Goal: Find specific page/section: Find specific page/section

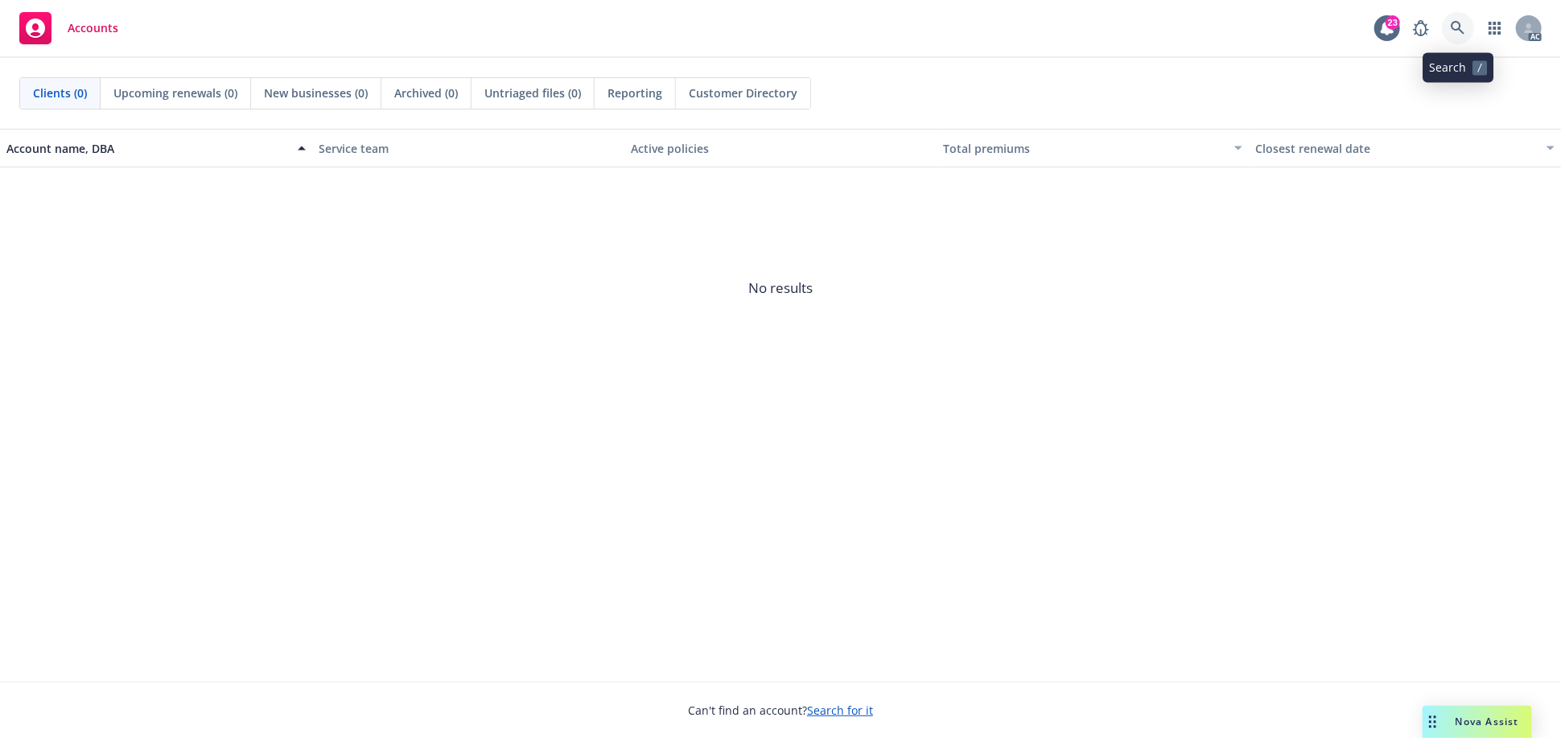
click at [1404, 27] on link at bounding box center [1458, 28] width 32 height 32
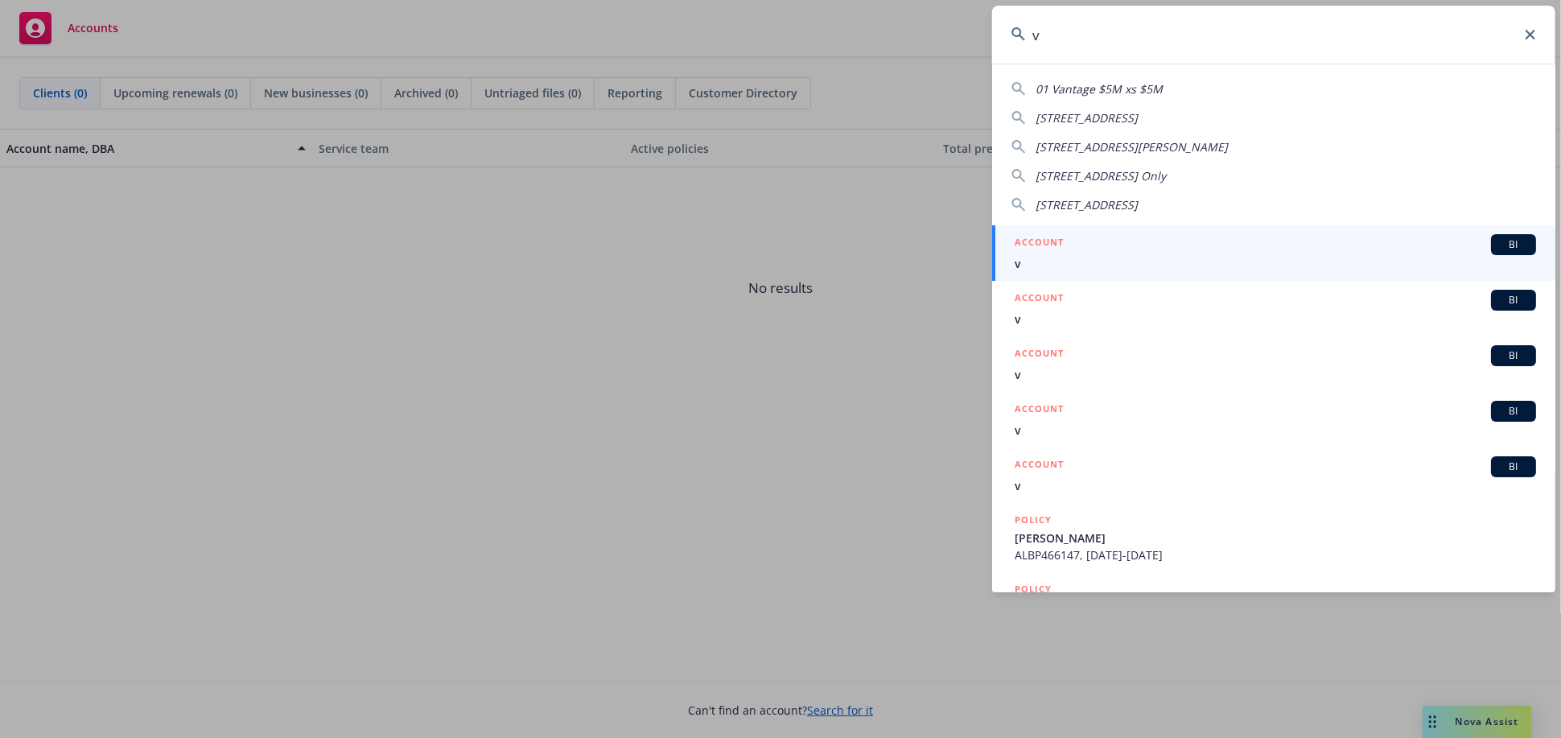
drag, startPoint x: 1059, startPoint y: 56, endPoint x: 970, endPoint y: 57, distance: 88.5
click at [970, 57] on div "v 01 Vantage $5M xs $5M 1750 [STREET_ADDRESS]-50 2 [PERSON_NAME][GEOGRAPHIC_DAT…" at bounding box center [780, 369] width 1561 height 738
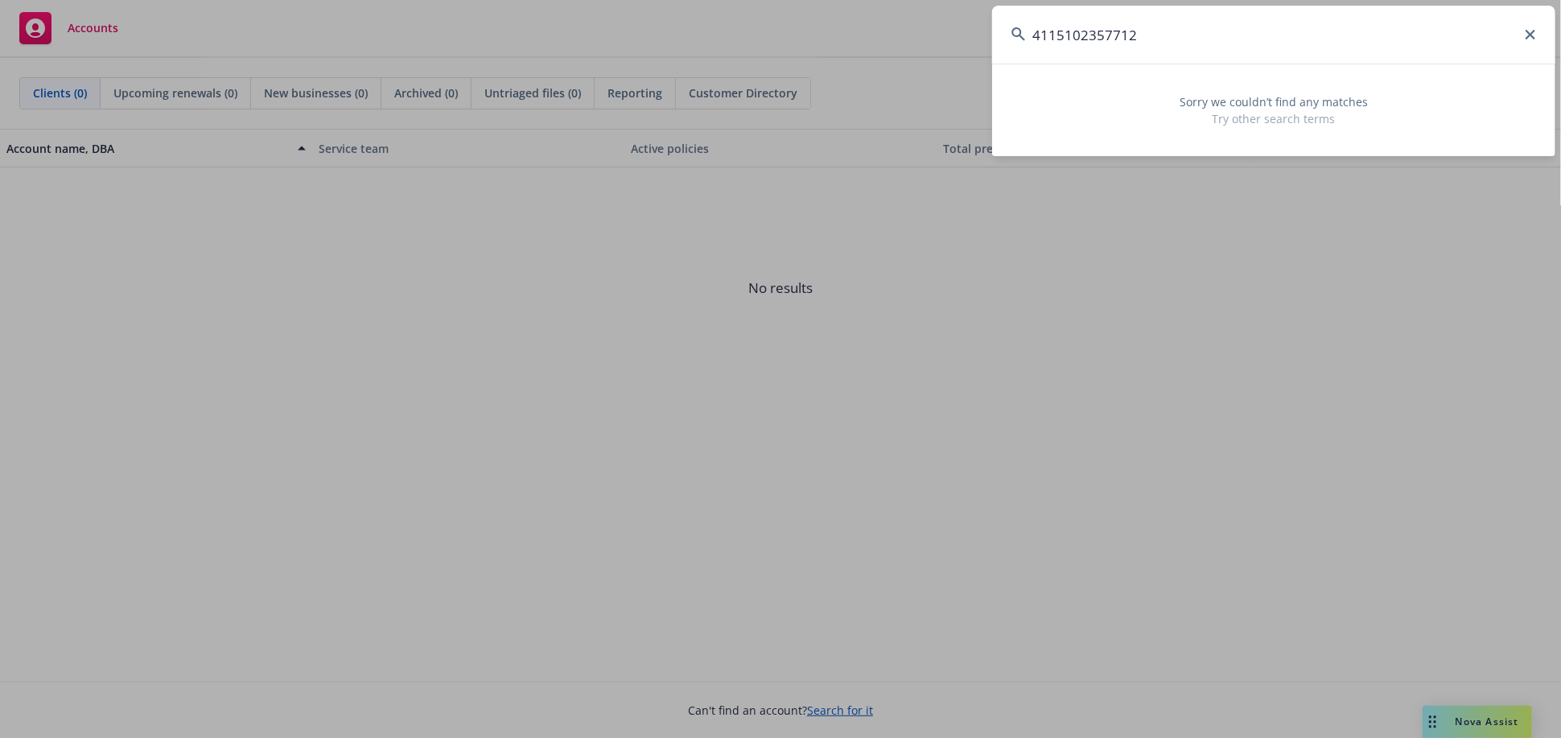
drag, startPoint x: 1180, startPoint y: 19, endPoint x: 892, endPoint y: 56, distance: 290.5
click at [894, 56] on div "4115102357712 Sorry we couldn’t find any matches Try other search terms" at bounding box center [780, 369] width 1561 height 738
paste input "VSEe42o6B3"
drag, startPoint x: 1202, startPoint y: 46, endPoint x: 919, endPoint y: 101, distance: 288.5
click at [919, 101] on div "VSEe42o6B3 Sorry we couldn’t find any matches Try other search terms" at bounding box center [780, 369] width 1561 height 738
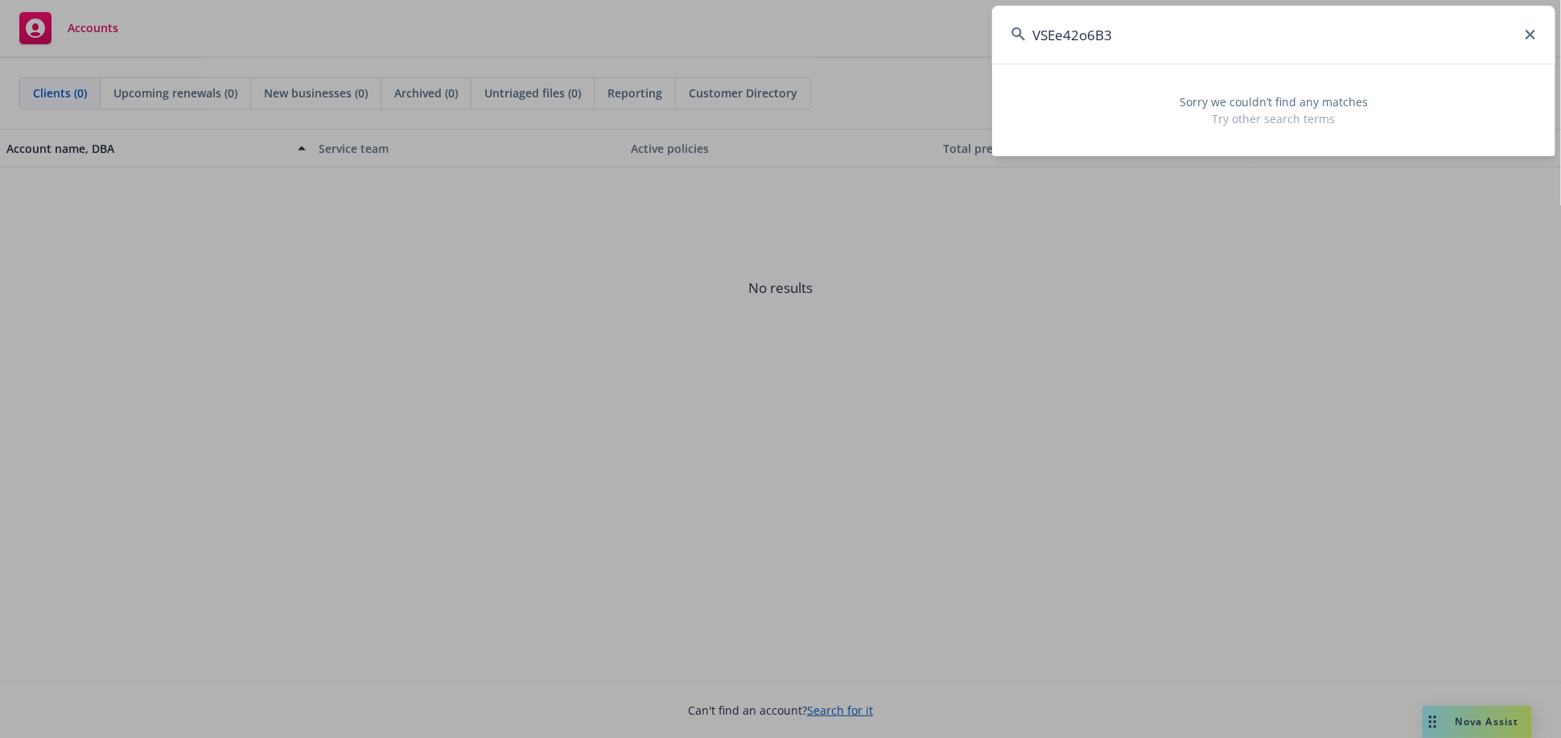
paste input "UA506161"
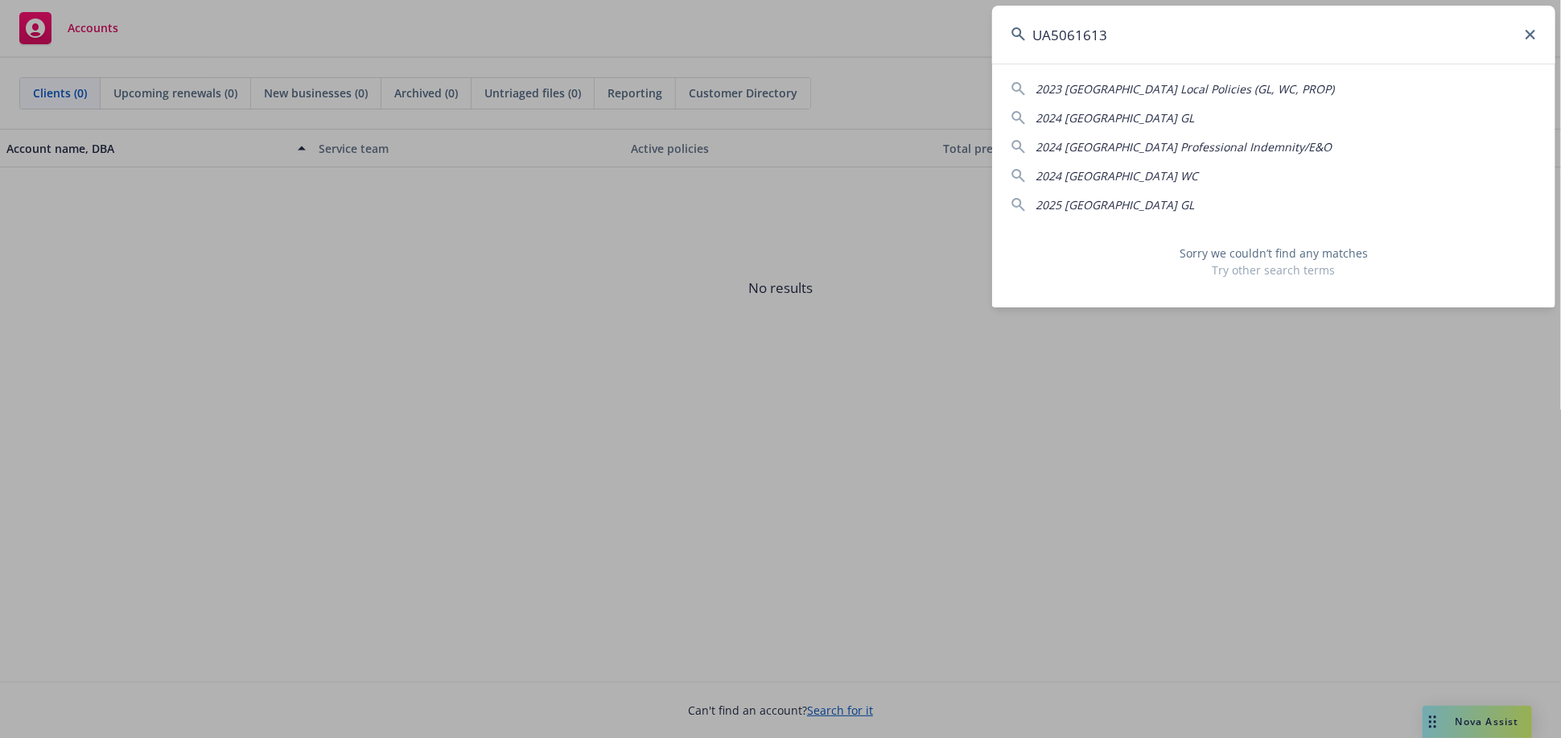
drag, startPoint x: 1146, startPoint y: 36, endPoint x: 875, endPoint y: 38, distance: 270.3
click at [875, 38] on div "UA5061613 2023 [GEOGRAPHIC_DATA] Local Policies (GL, WC, PROP) 2024 [GEOGRAPHIC…" at bounding box center [780, 369] width 1561 height 738
paste input "2T608128"
drag, startPoint x: 1147, startPoint y: 42, endPoint x: 834, endPoint y: 125, distance: 323.8
click at [834, 125] on div "2T608128 [GEOGRAPHIC_DATA] [GEOGRAPHIC_DATA][STREET_ADDRESS], LLC [STREET_ADDRE…" at bounding box center [780, 369] width 1561 height 738
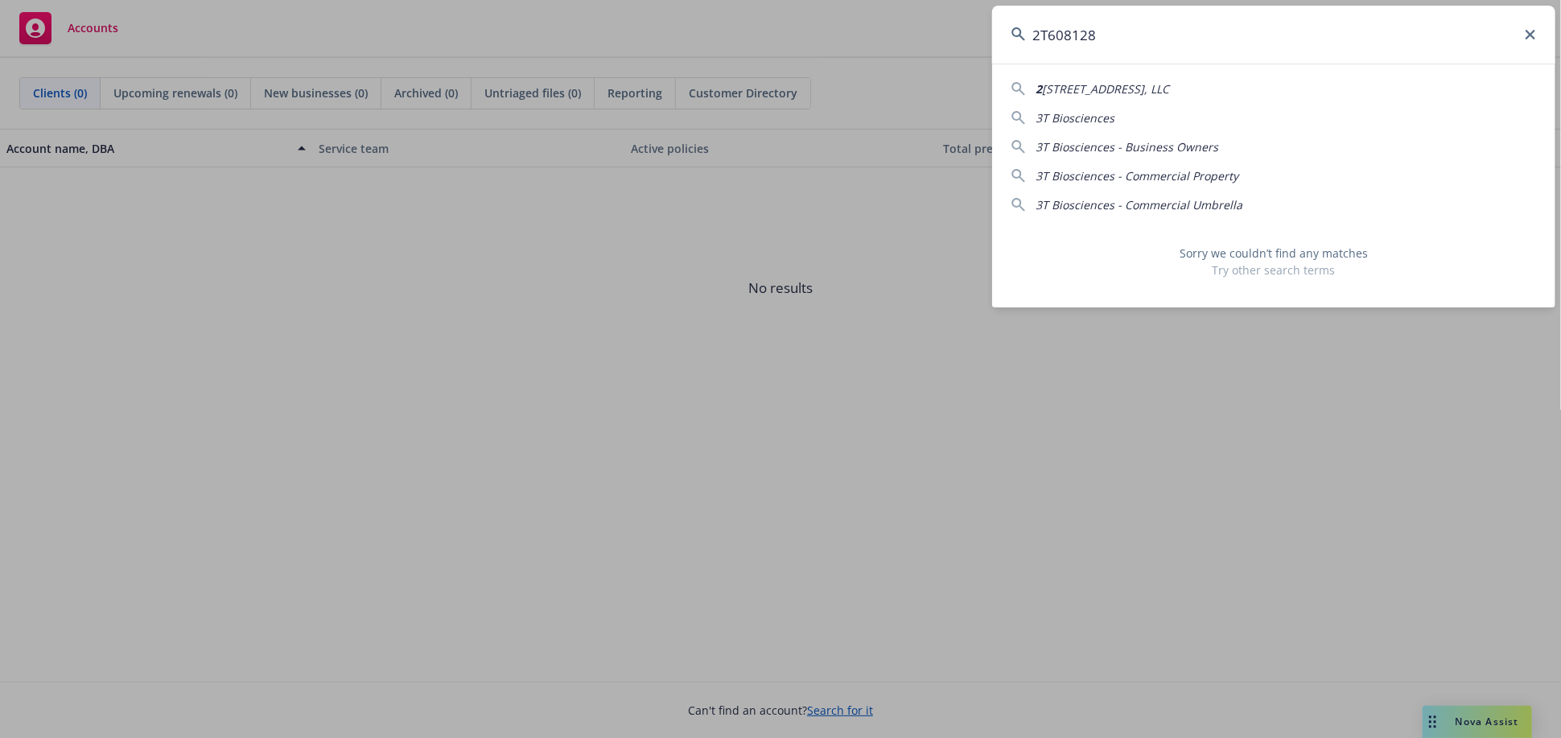
paste input "*50005523"
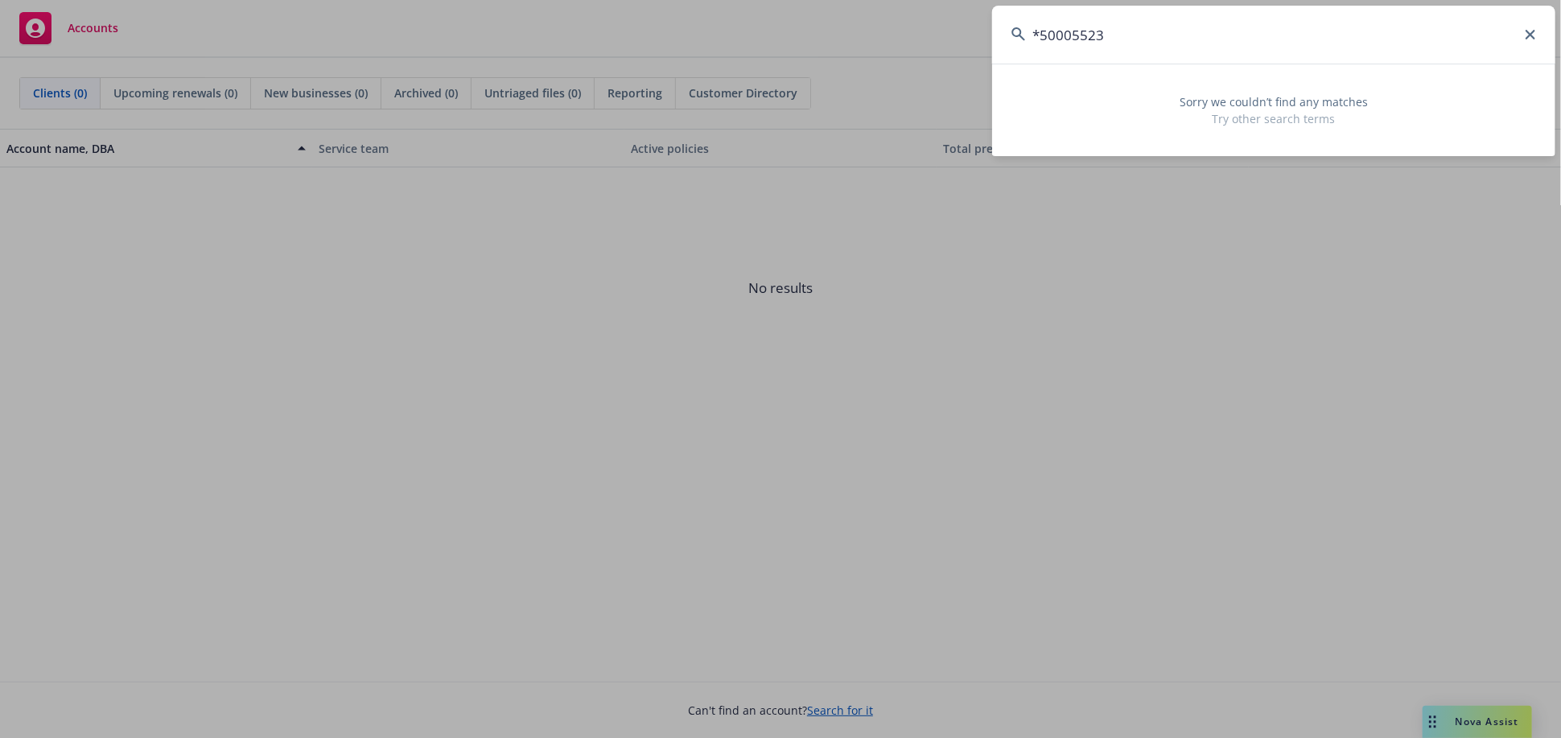
click at [1037, 39] on input "*50005523" at bounding box center [1273, 35] width 563 height 58
click at [1124, 43] on input "50005523" at bounding box center [1273, 35] width 563 height 58
click at [1036, 39] on input "5000552302" at bounding box center [1273, 35] width 563 height 58
click at [1027, 42] on input "5000552302" at bounding box center [1273, 35] width 563 height 58
drag, startPoint x: 1158, startPoint y: 27, endPoint x: 989, endPoint y: 65, distance: 173.1
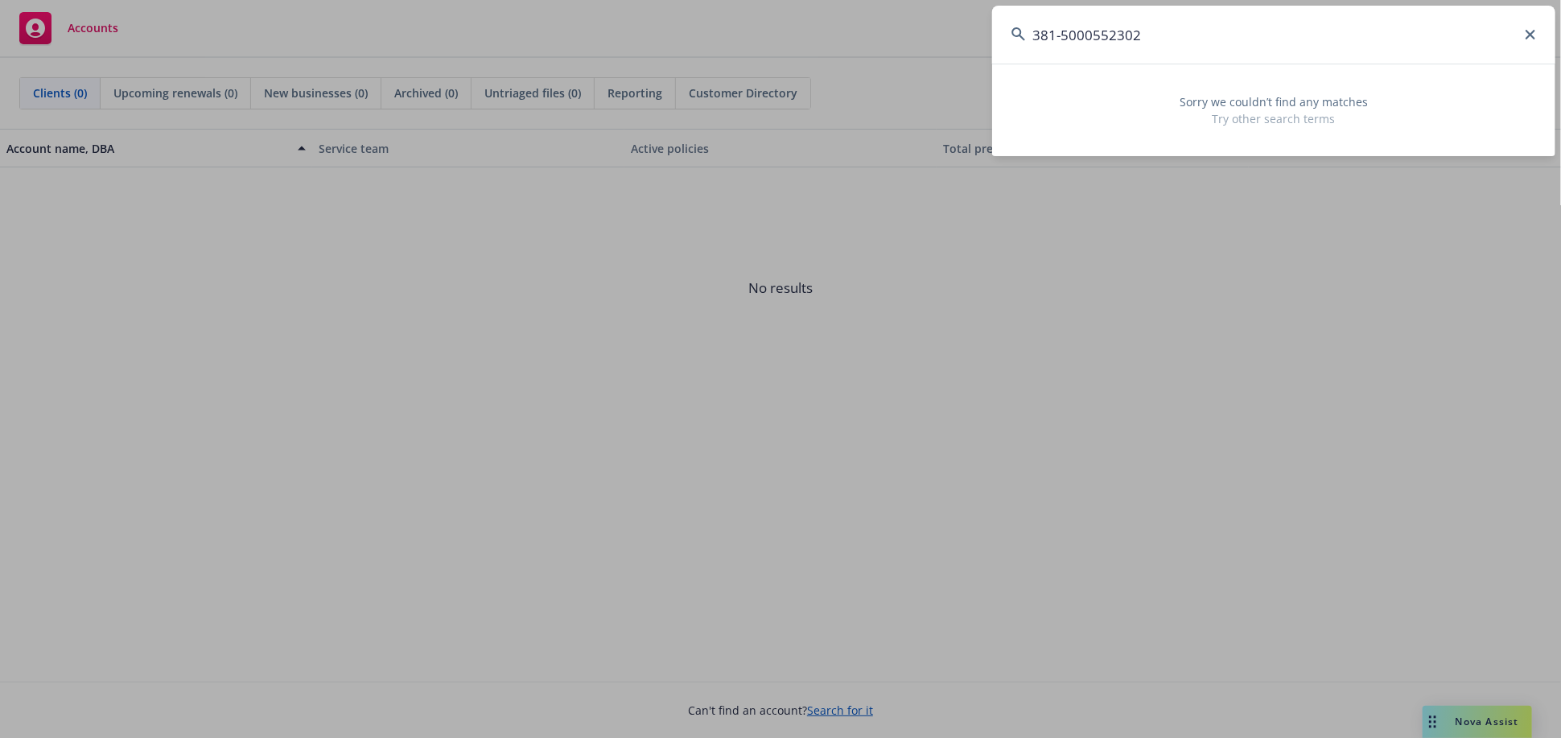
click at [989, 65] on div "381-5000552302 Sorry we couldn’t find any matches Try other search terms" at bounding box center [780, 369] width 1561 height 738
type input "381-5000552302"
